Goal: Contribute content: Contribute content

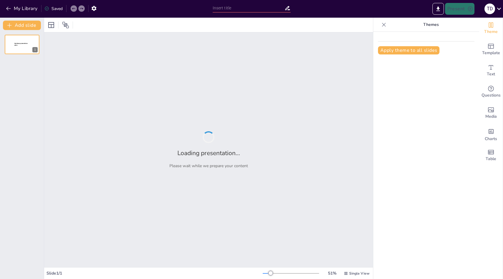
type input "New Sendsteps"
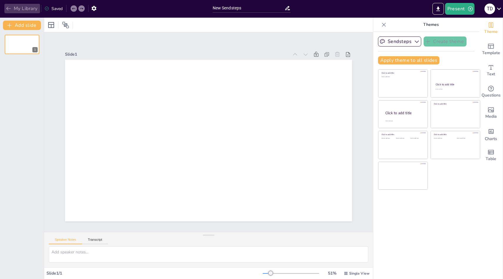
click at [6, 10] on icon "button" at bounding box center [9, 9] width 6 height 6
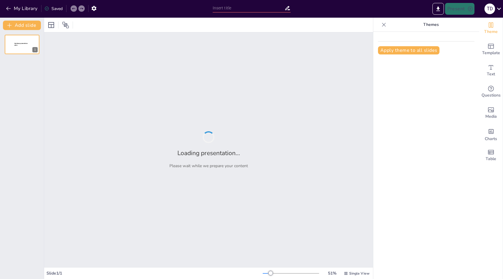
type input "Understanding Human Resource management in the context of organizations"
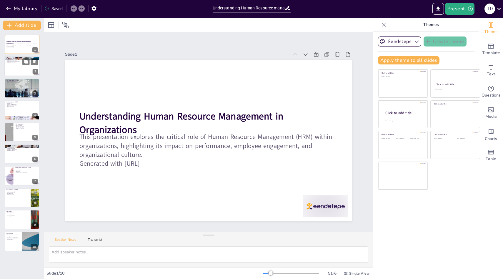
click at [17, 63] on p "HRM improves retention" at bounding box center [22, 62] width 32 height 1
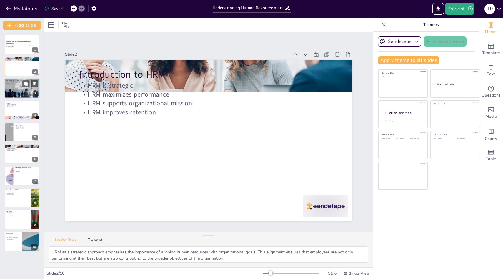
click at [16, 89] on div at bounding box center [21, 88] width 35 height 24
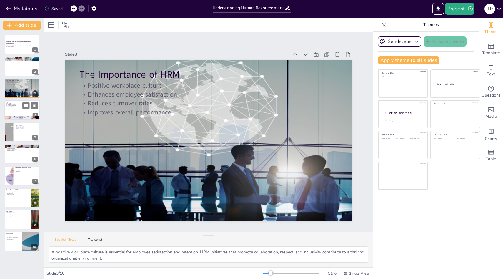
click at [13, 111] on div at bounding box center [21, 110] width 35 height 20
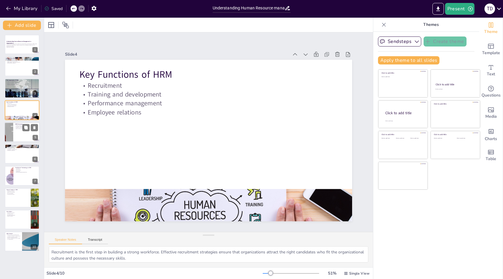
click at [19, 138] on div at bounding box center [21, 132] width 35 height 20
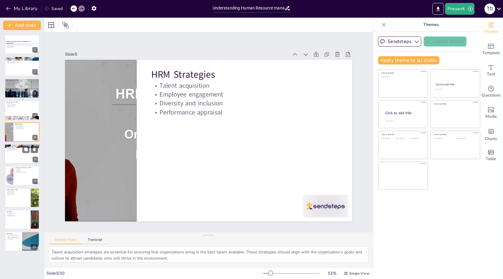
click at [17, 156] on div at bounding box center [21, 154] width 35 height 20
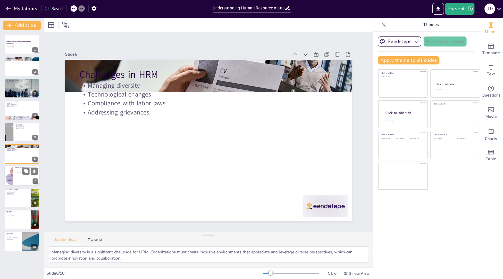
click at [18, 177] on div at bounding box center [21, 176] width 35 height 20
type textarea "HR software plays a crucial role in streamlining administrative tasks. By autom…"
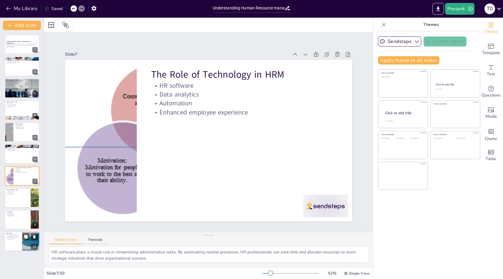
click at [15, 237] on p "Thank you for your attention. We now open the floor for questions and discussio…" at bounding box center [13, 237] width 14 height 6
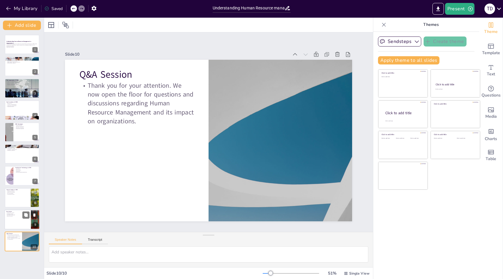
click at [10, 220] on div at bounding box center [21, 219] width 35 height 20
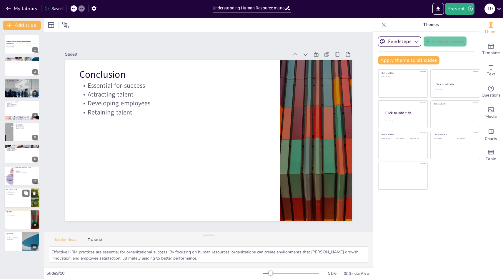
click at [11, 193] on p "Continuous learning" at bounding box center [17, 193] width 23 height 1
type textarea "Focusing on employee well-being is becoming a priority for organizations. A hea…"
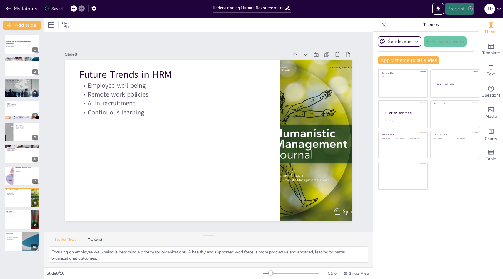
click at [470, 9] on icon "button" at bounding box center [470, 9] width 6 height 6
click at [467, 21] on li "Preview presentation" at bounding box center [468, 21] width 46 height 9
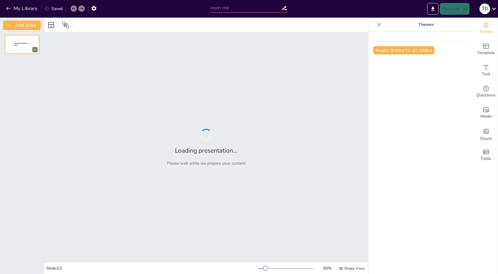
type input "Navigating Human Resource Management: Insights from [PERSON_NAME] and [PERSON_N…"
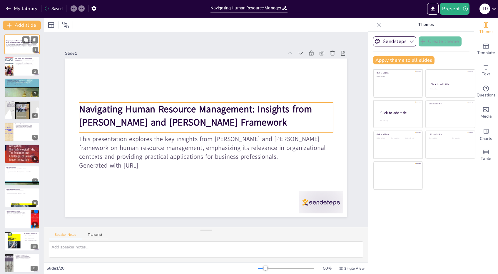
click at [13, 43] on strong "Navigating Human Resource Management: Insights from Jackson and Schuler's Frame…" at bounding box center [20, 41] width 29 height 3
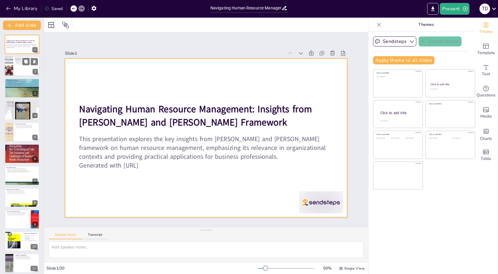
checkbox input "true"
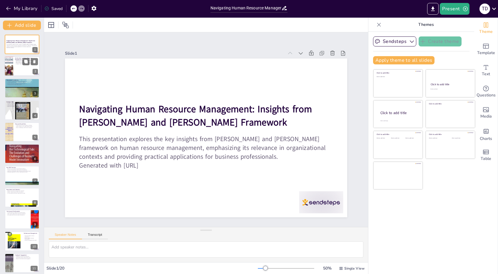
click at [9, 71] on div at bounding box center [8, 66] width 15 height 20
type textarea "The effective utilization of human capital is at the core of HRM. It involves a…"
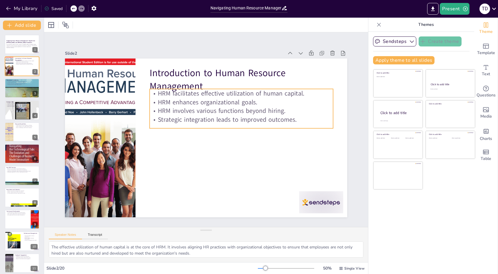
click at [213, 106] on p "HRM involves various functions beyond hiring." at bounding box center [242, 115] width 183 height 28
checkbox input "true"
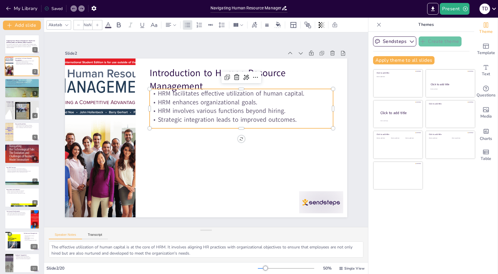
type input "32"
click at [237, 86] on div at bounding box center [245, 91] width 183 height 24
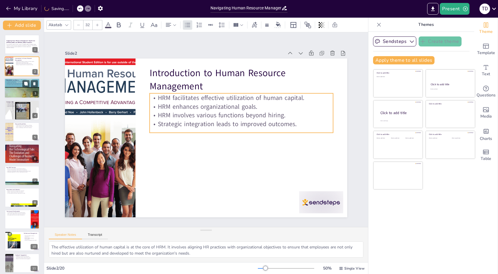
checkbox input "true"
click at [19, 88] on div at bounding box center [21, 88] width 35 height 50
type textarea "The integration of various HRM theories is essential for a comprehensive unders…"
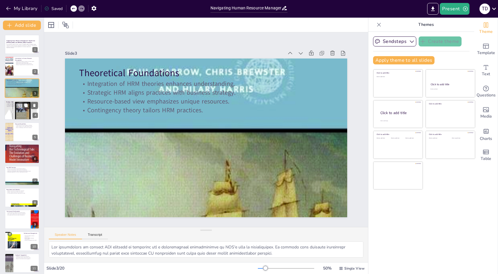
checkbox input "true"
click at [21, 106] on p "Retention strategies are vital for success." at bounding box center [22, 106] width 32 height 1
type textarea "The alignment of HRM practices with organizational strategy is fundamental to s…"
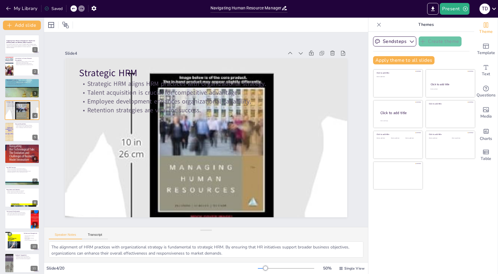
click at [53, 9] on div "Saved" at bounding box center [53, 9] width 18 height 6
checkbox input "true"
click at [16, 131] on div at bounding box center [21, 132] width 35 height 20
type textarea "The concept of uniqueness in resources is central to the resource-based view. O…"
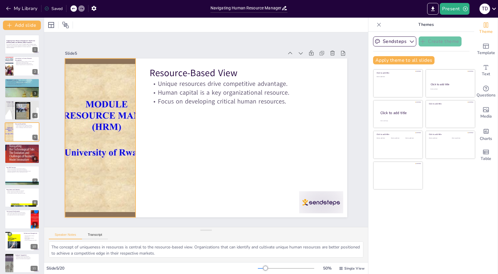
click at [98, 114] on div at bounding box center [99, 127] width 227 height 180
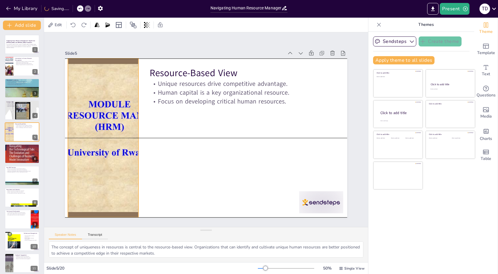
drag, startPoint x: 98, startPoint y: 114, endPoint x: 101, endPoint y: 116, distance: 3.8
click at [101, 116] on div at bounding box center [109, 95] width 258 height 231
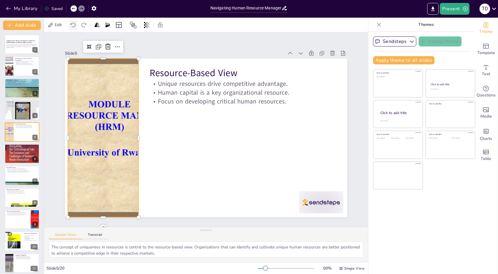
click at [71, 25] on icon at bounding box center [73, 25] width 6 height 6
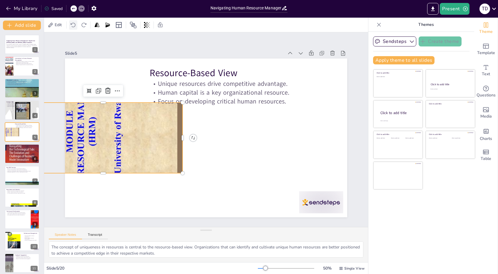
click at [71, 25] on icon at bounding box center [73, 25] width 6 height 6
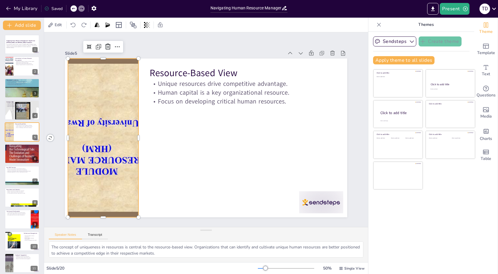
click at [72, 9] on div "My Library Saved" at bounding box center [49, 8] width 99 height 11
click at [84, 25] on icon at bounding box center [84, 25] width 6 height 6
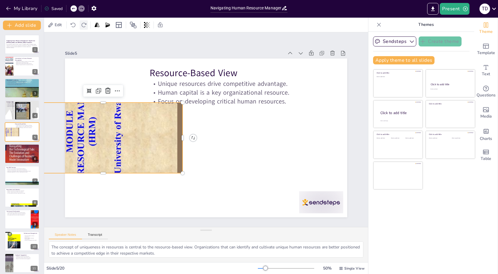
click at [84, 25] on icon at bounding box center [84, 25] width 6 height 6
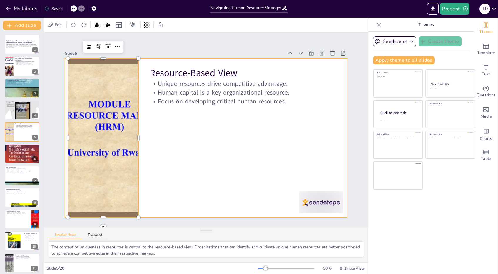
click at [145, 133] on div at bounding box center [204, 138] width 297 height 188
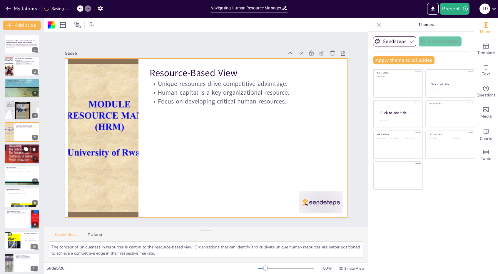
checkbox input "true"
click at [15, 153] on div at bounding box center [21, 154] width 35 height 54
type textarea "The context-specific nature of HRM practices is a key principle of contingency …"
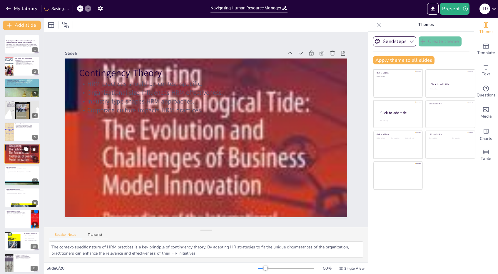
scroll to position [2, 0]
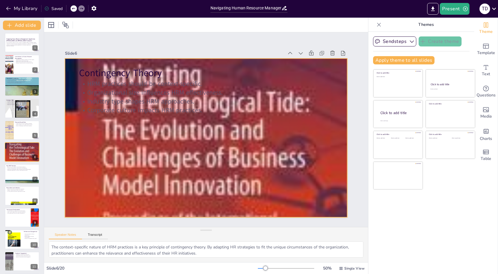
click at [162, 159] on div at bounding box center [206, 137] width 326 height 455
click at [162, 159] on div at bounding box center [203, 137] width 401 height 494
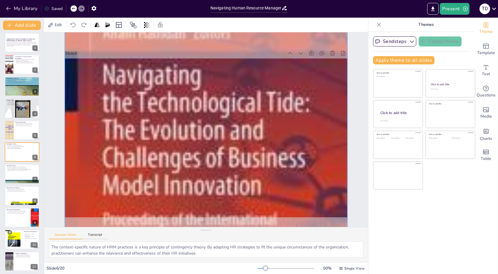
click at [162, 159] on div at bounding box center [204, 138] width 373 height 486
click at [162, 159] on div at bounding box center [197, 130] width 463 height 333
click at [162, 159] on div at bounding box center [205, 137] width 333 height 463
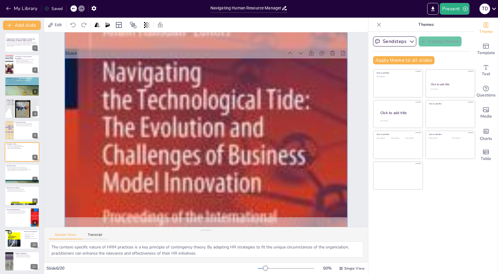
drag, startPoint x: 162, startPoint y: 159, endPoint x: 129, endPoint y: 156, distance: 33.0
click at [129, 156] on div at bounding box center [205, 135] width 333 height 463
drag, startPoint x: 129, startPoint y: 213, endPoint x: 149, endPoint y: 119, distance: 96.2
click at [132, 184] on div at bounding box center [205, 135] width 374 height 486
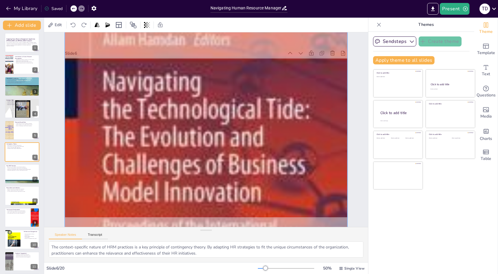
drag, startPoint x: 151, startPoint y: 101, endPoint x: 148, endPoint y: 140, distance: 39.2
click at [148, 140] on div at bounding box center [202, 143] width 410 height 503
checkbox input "true"
click at [17, 132] on div at bounding box center [21, 130] width 35 height 20
type textarea "The concept of uniqueness in resources is central to the resource-based view. O…"
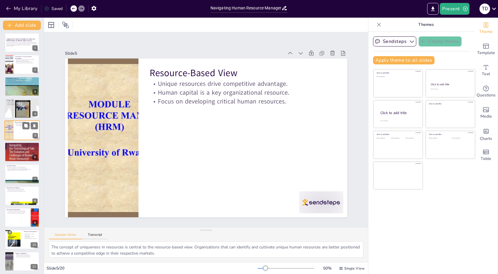
scroll to position [0, 0]
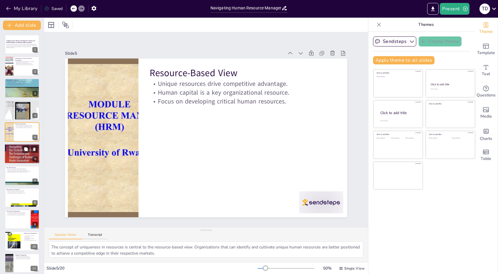
checkbox input "true"
click at [13, 156] on div at bounding box center [21, 155] width 35 height 54
type textarea "The context-specific nature of HRM practices is a key principle of contingency …"
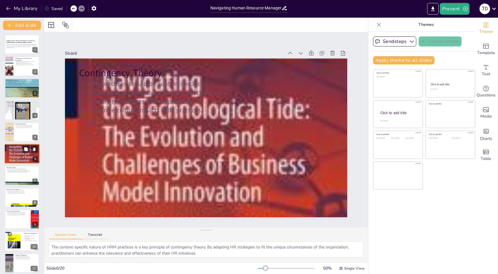
scroll to position [2, 0]
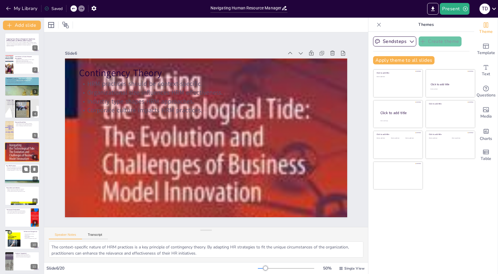
checkbox input "true"
click at [13, 174] on div at bounding box center [21, 174] width 35 height 20
type textarea "Recruitment and selection are foundational HRM practices that determine the qua…"
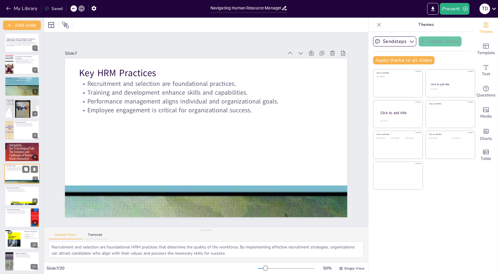
scroll to position [24, 0]
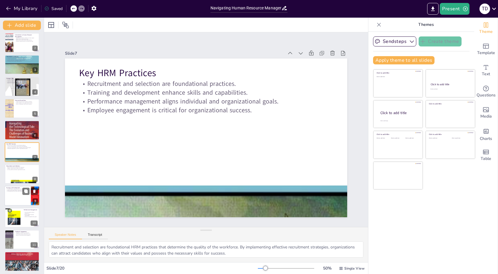
checkbox input "true"
click at [12, 197] on div at bounding box center [21, 196] width 35 height 20
type textarea "Training initiatives play a crucial role in enhancing employee skills and perfo…"
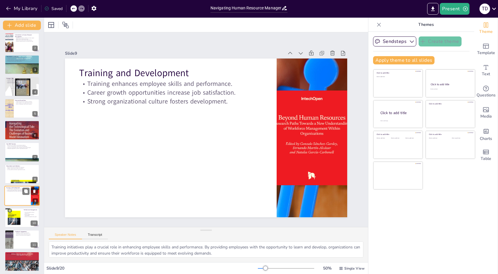
scroll to position [67, 0]
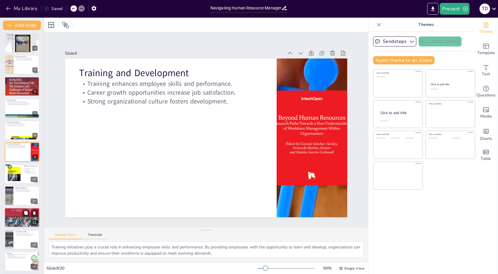
checkbox input "true"
click at [10, 214] on div at bounding box center [21, 218] width 35 height 46
type textarea "Managing diversity is a critical challenge for HRM. Organizations that embrace …"
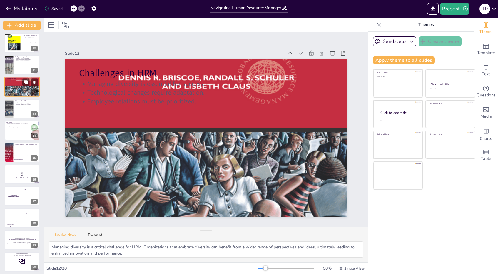
scroll to position [200, 0]
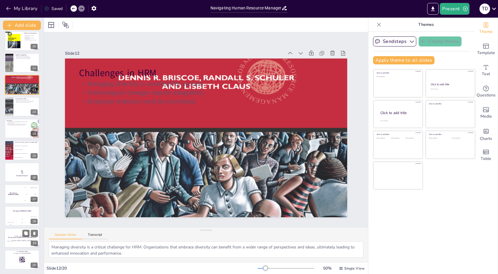
checkbox input "true"
click at [13, 237] on strong "The only way to do great work is to love what you do" at bounding box center [22, 237] width 28 height 1
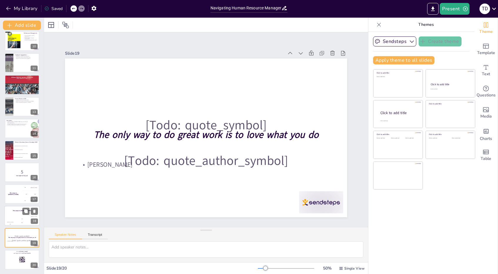
click at [12, 208] on div "The winner is Niels 🏆" at bounding box center [21, 211] width 35 height 10
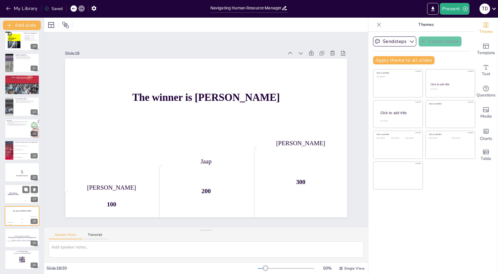
click at [12, 192] on div "The winner is Niels 🏆" at bounding box center [13, 194] width 18 height 20
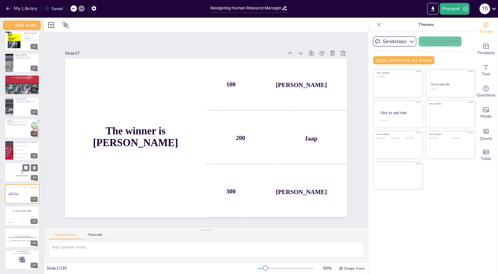
click at [16, 164] on div at bounding box center [21, 172] width 35 height 20
checkbox input "true"
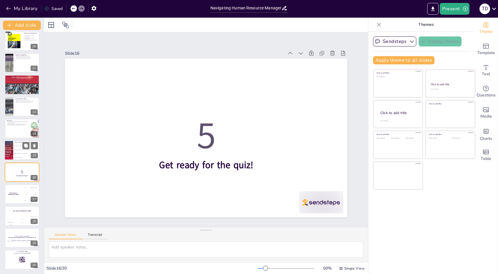
checkbox input "true"
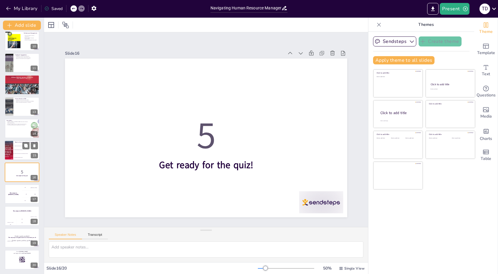
checkbox input "true"
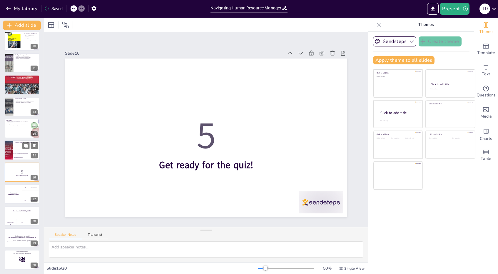
checkbox input "true"
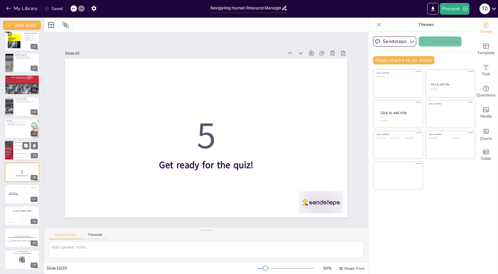
checkbox input "true"
click at [16, 148] on li "Enhancing employee satisfaction" at bounding box center [26, 150] width 26 height 4
type textarea "The correct answer is option 3: Aligning HRM practices with organizational stra…"
checkbox input "true"
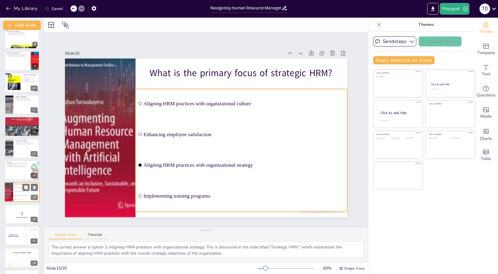
scroll to position [157, 0]
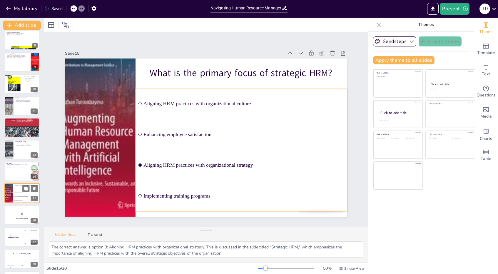
checkbox input "true"
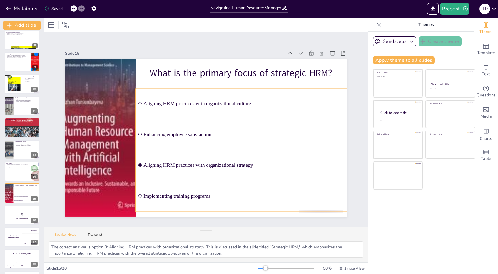
checkbox input "true"
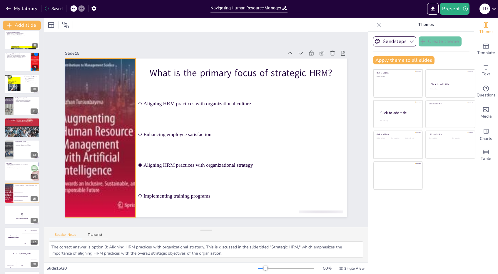
checkbox input "true"
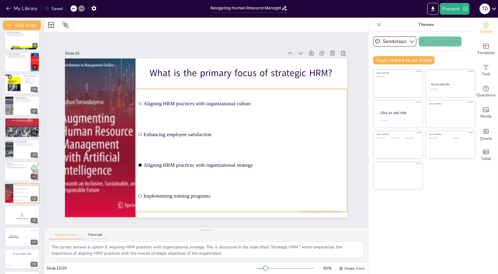
checkbox input "true"
click at [138, 129] on input "checkbox" at bounding box center [140, 128] width 4 height 4
checkbox input "false"
checkbox input "true"
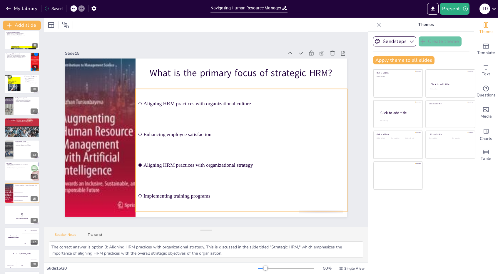
checkbox input "true"
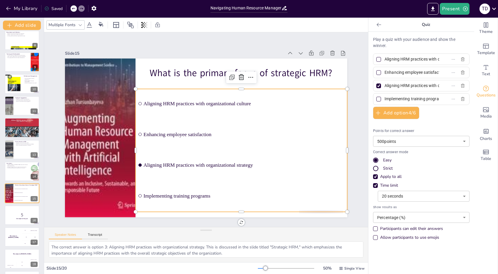
checkbox input "true"
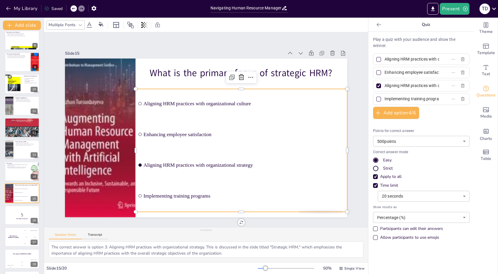
checkbox input "true"
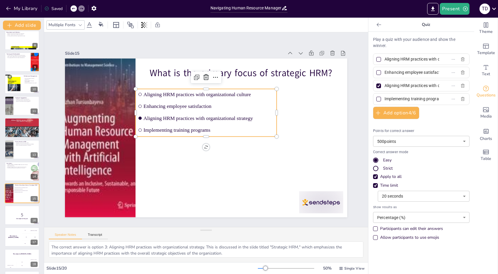
checkbox input "true"
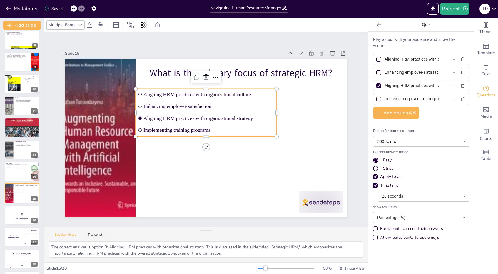
checkbox input "true"
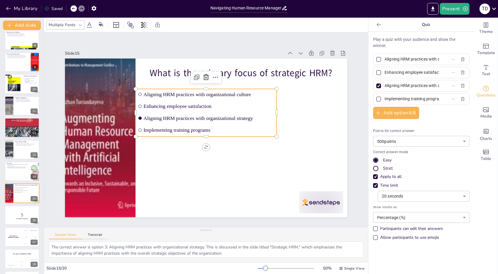
checkbox input "true"
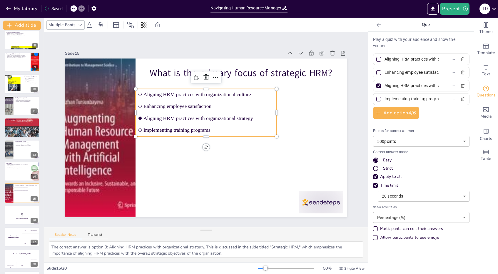
checkbox input "true"
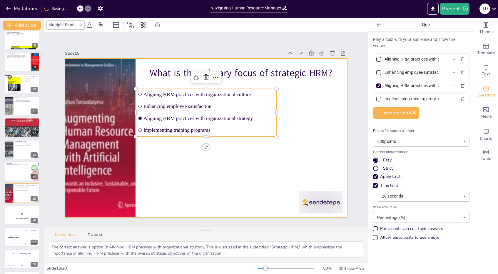
checkbox input "true"
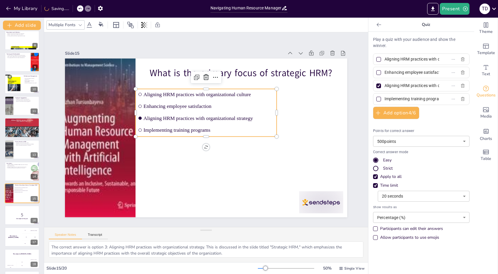
click at [256, 44] on div "Slide 1 Navigating Human Resource Management: Insights from Jackson and Schuler…" at bounding box center [206, 130] width 299 height 204
checkbox input "true"
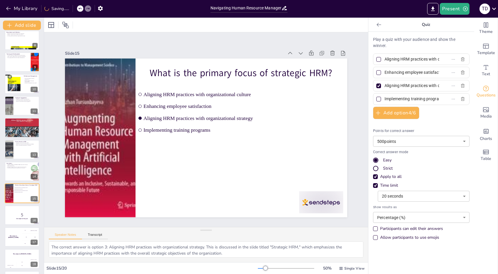
checkbox input "true"
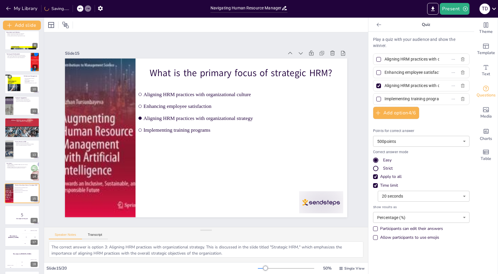
checkbox input "true"
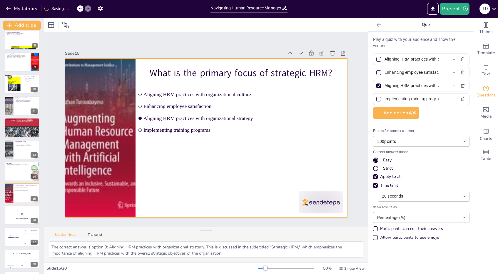
click at [250, 185] on div at bounding box center [206, 138] width 282 height 159
checkbox input "true"
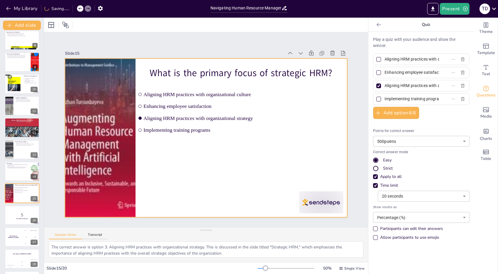
checkbox input "true"
click at [225, 161] on div at bounding box center [206, 138] width 282 height 159
checkbox input "true"
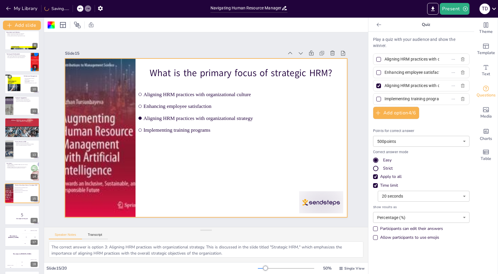
checkbox input "true"
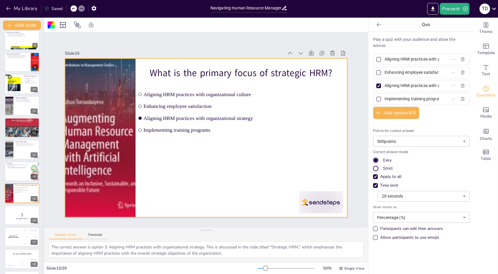
checkbox input "true"
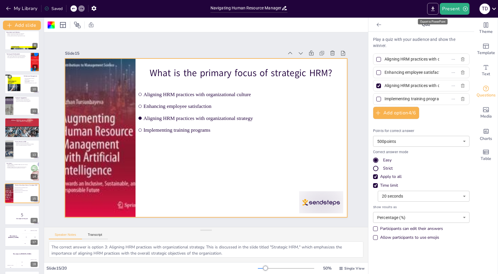
click at [431, 5] on button "Export to PowerPoint" at bounding box center [432, 9] width 11 height 12
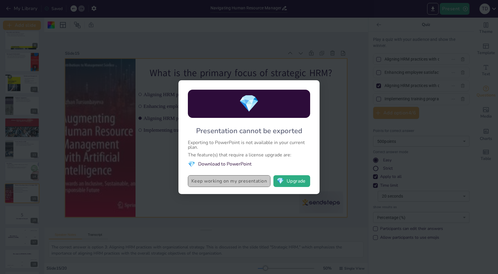
click at [257, 183] on button "Keep working on my presentation" at bounding box center [229, 181] width 83 height 12
checkbox input "true"
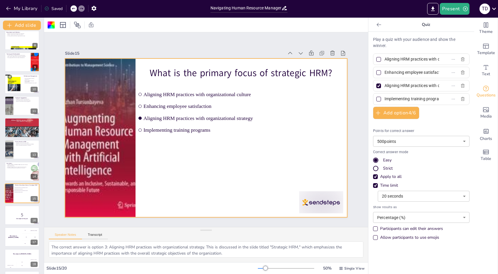
checkbox input "true"
click at [461, 10] on button "Present" at bounding box center [454, 9] width 29 height 12
click at [461, 10] on div at bounding box center [249, 137] width 498 height 274
click at [245, 33] on div "Slide 1 Navigating Human Resource Management: Insights from Jackson and Schuler…" at bounding box center [206, 129] width 378 height 331
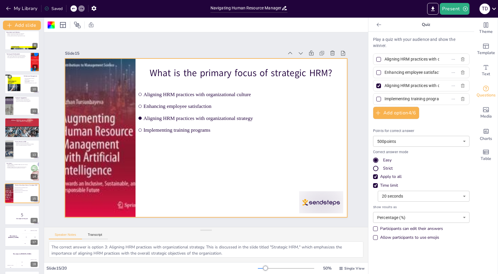
checkbox input "true"
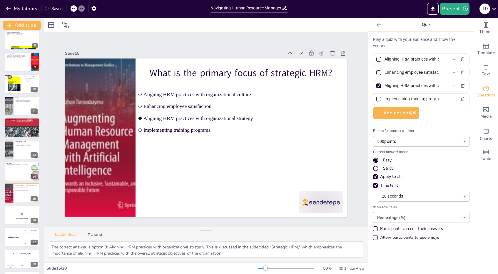
checkbox input "true"
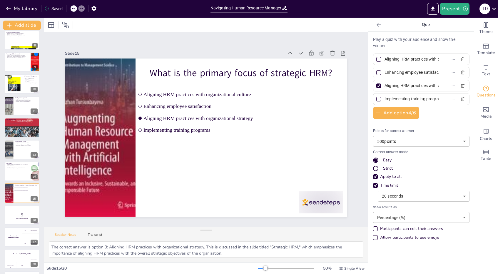
checkbox input "true"
